Goal: Submit feedback/report problem: Submit feedback/report problem

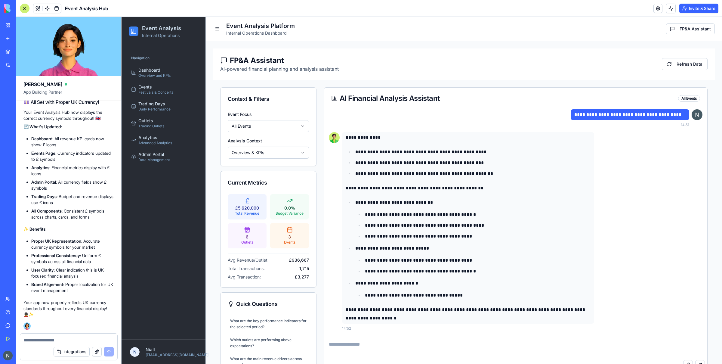
scroll to position [12477, 0]
click at [444, 235] on p "**********" at bounding box center [478, 236] width 226 height 8
click at [26, 10] on div at bounding box center [25, 9] width 10 height 10
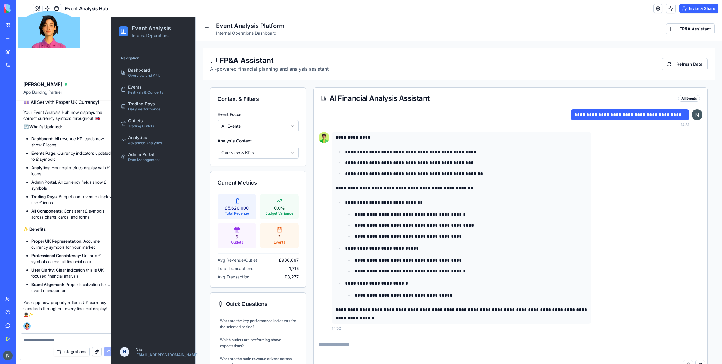
scroll to position [223, 0]
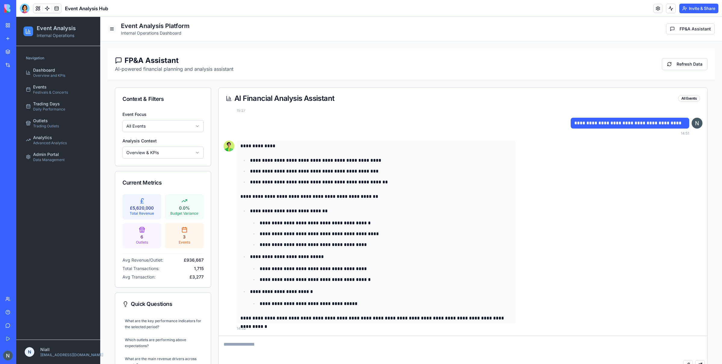
click at [114, 30] on button at bounding box center [112, 29] width 8 height 8
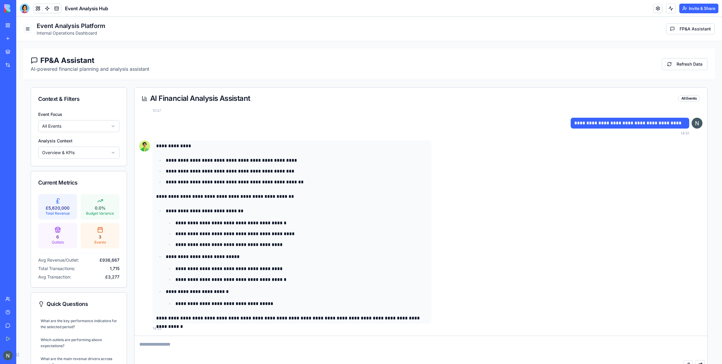
click at [25, 30] on button at bounding box center [27, 29] width 8 height 8
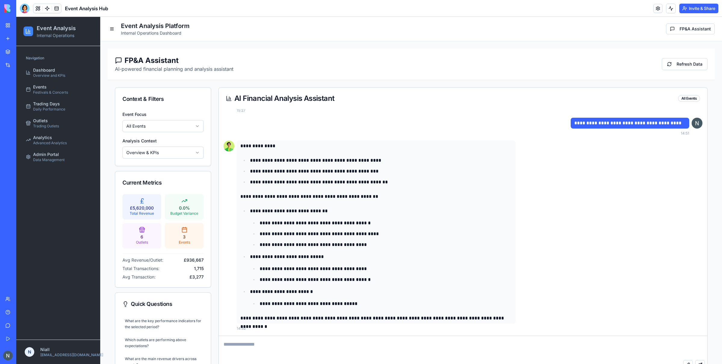
click at [687, 101] on div "All Events" at bounding box center [689, 98] width 22 height 7
click at [148, 121] on html "Event Analysis Internal Operations Navigation Dashboard Overview and KPIs Event…" at bounding box center [369, 210] width 706 height 386
click at [180, 128] on html "Event Analysis Internal Operations Navigation Dashboard Overview and KPIs Event…" at bounding box center [369, 210] width 706 height 386
click at [25, 10] on div at bounding box center [25, 9] width 10 height 10
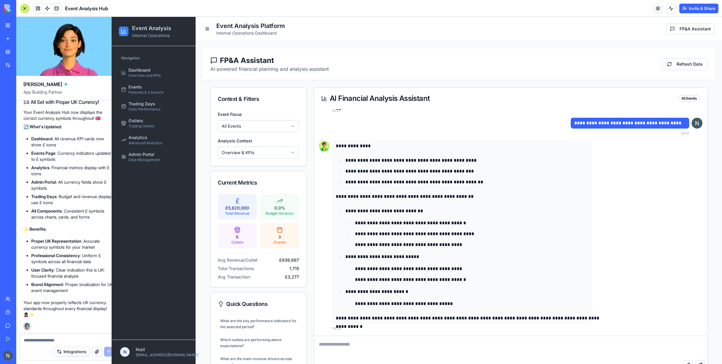
scroll to position [232, 0]
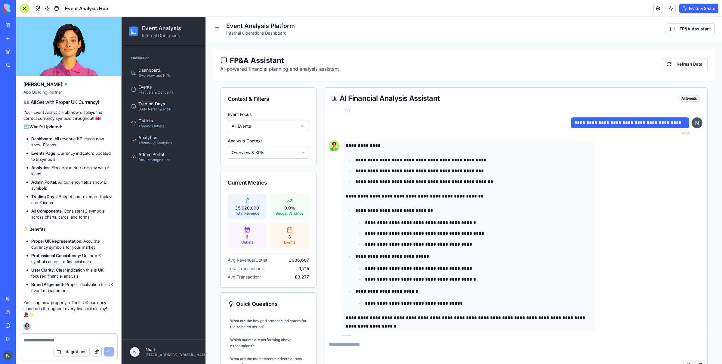
click at [42, 336] on div at bounding box center [68, 338] width 97 height 10
click at [39, 339] on textarea at bounding box center [69, 340] width 90 height 6
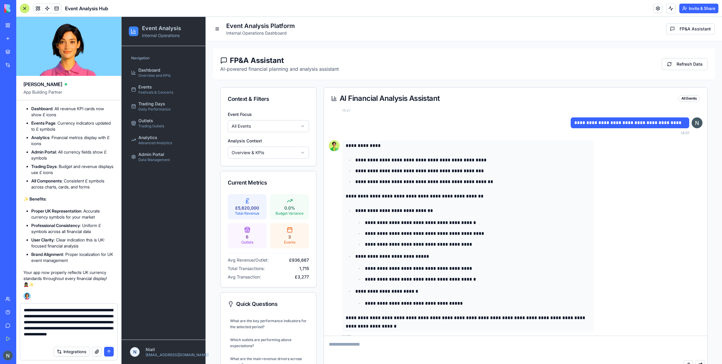
scroll to position [5, 0]
type textarea "**********"
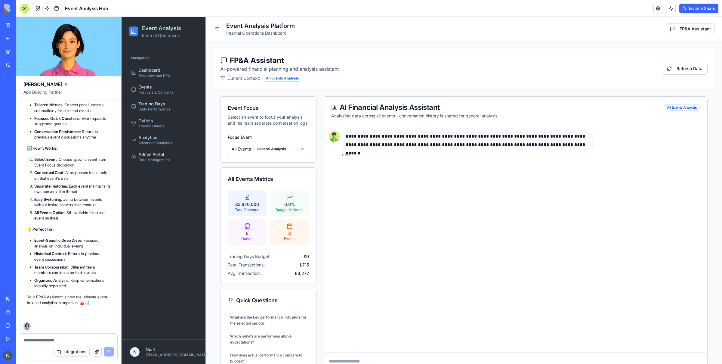
scroll to position [12935, 0]
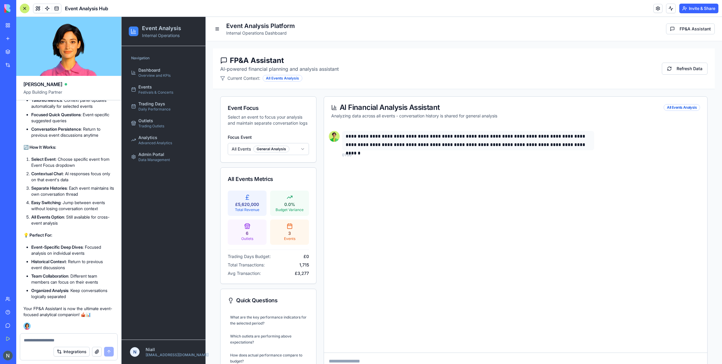
click at [460, 259] on div "**********" at bounding box center [515, 239] width 383 height 226
click at [249, 150] on html "Event Analysis Internal Operations Navigation Dashboard Overview and KPIs Event…" at bounding box center [422, 210] width 601 height 386
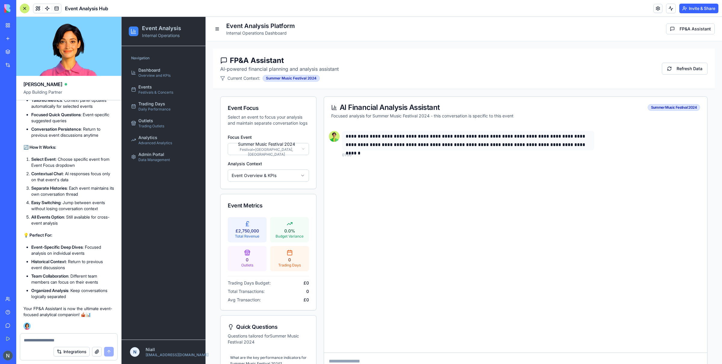
click at [251, 146] on html "Event Analysis Internal Operations Navigation Dashboard Overview and KPIs Event…" at bounding box center [422, 210] width 601 height 386
